Goal: Task Accomplishment & Management: Complete application form

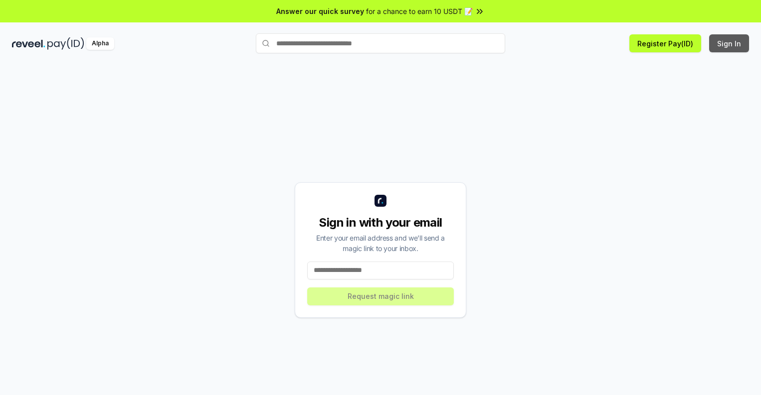
click at [729, 43] on button "Sign In" at bounding box center [729, 43] width 40 height 18
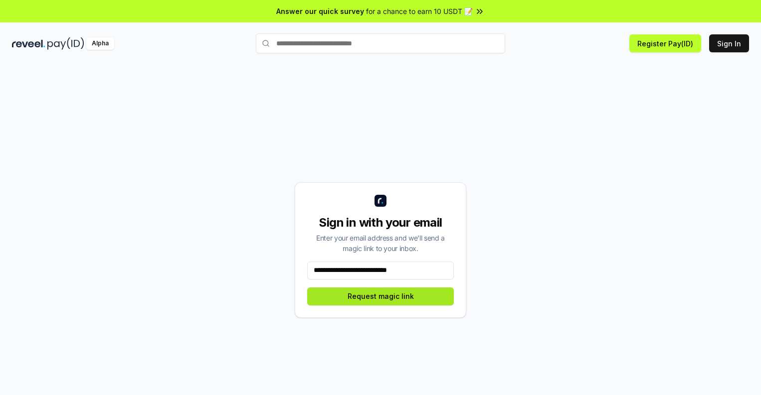
type input "**********"
click at [380, 296] on button "Request magic link" at bounding box center [380, 297] width 147 height 18
